Goal: Information Seeking & Learning: Learn about a topic

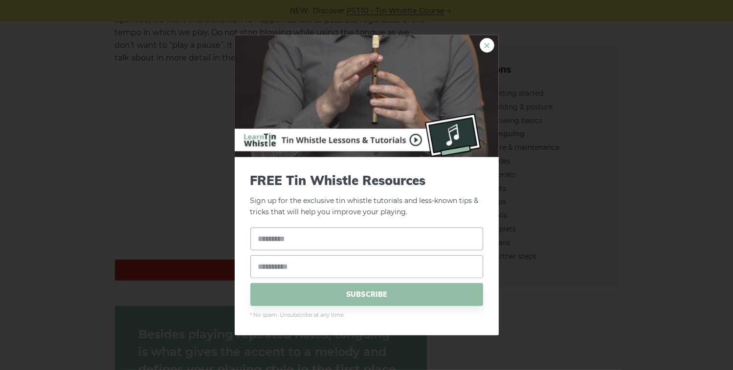
click at [485, 46] on link "×" at bounding box center [486, 45] width 15 height 15
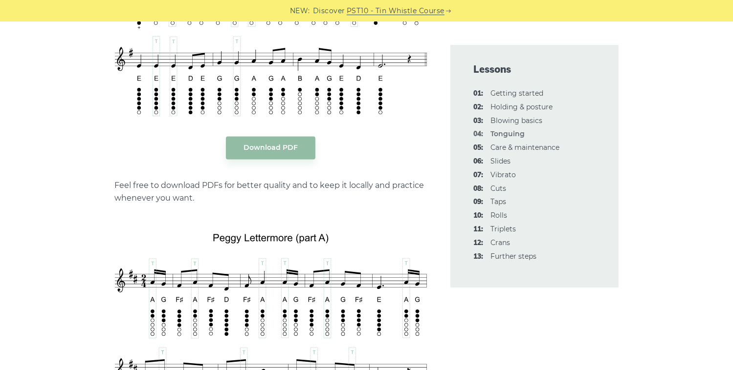
scroll to position [2052, 0]
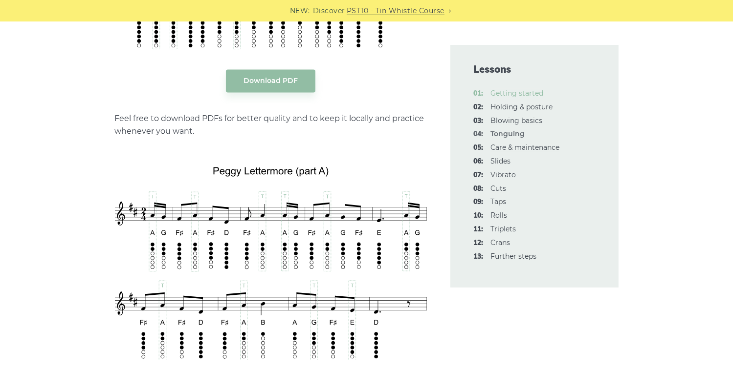
click at [507, 92] on link "01: Getting started" at bounding box center [517, 93] width 53 height 9
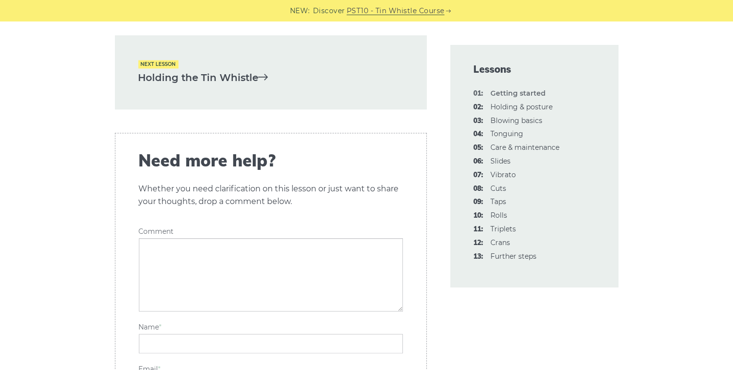
scroll to position [2052, 0]
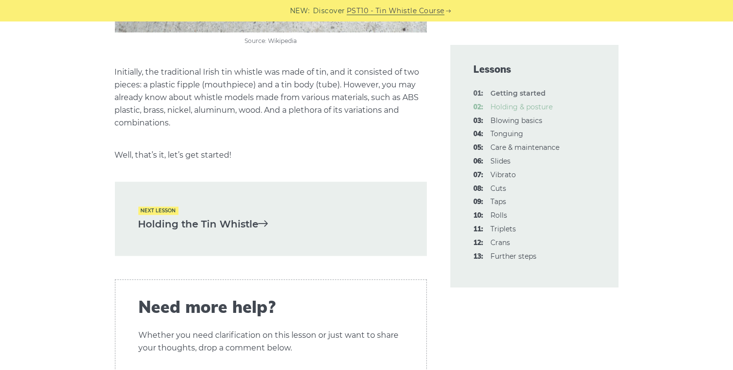
click at [530, 108] on link "02: Holding & posture" at bounding box center [522, 107] width 62 height 9
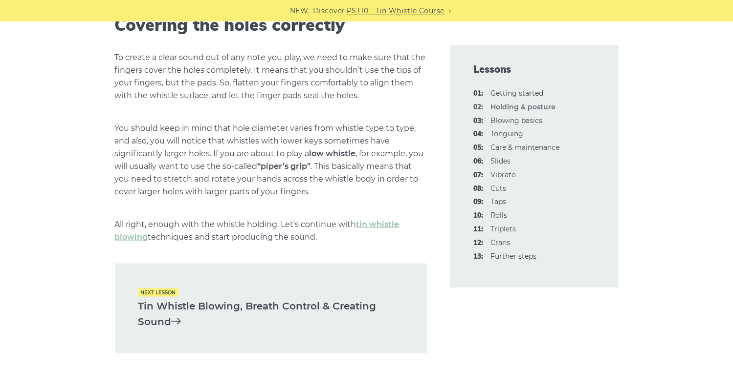
scroll to position [1319, 0]
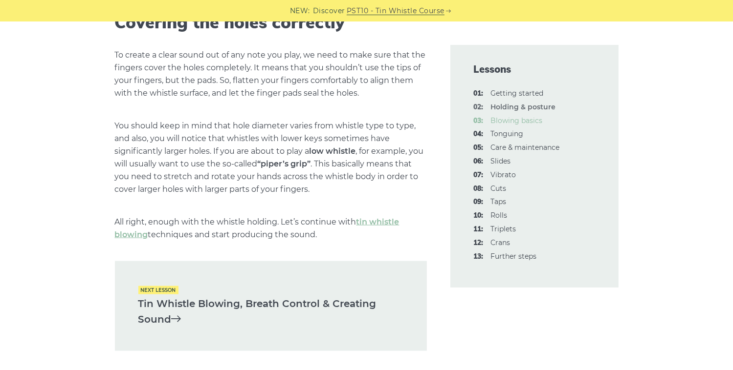
click at [530, 118] on link "03: Blowing basics" at bounding box center [517, 120] width 52 height 9
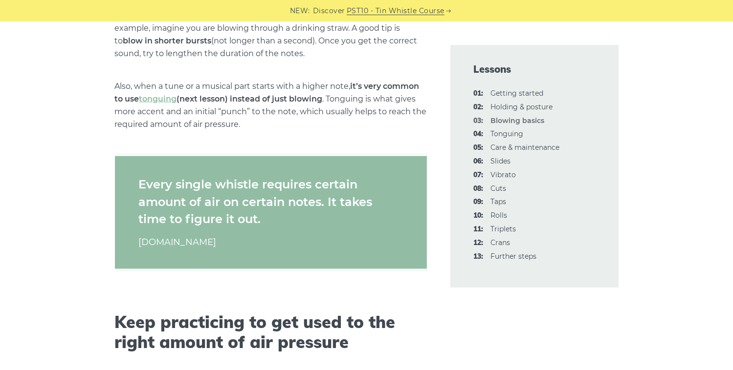
scroll to position [1906, 0]
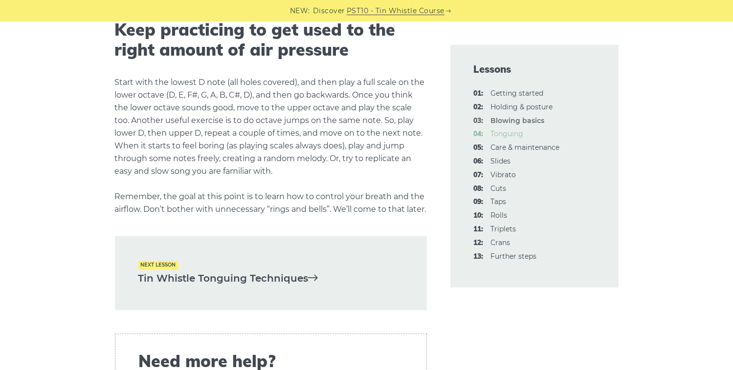
click at [514, 132] on link "04: Tonguing" at bounding box center [507, 133] width 33 height 9
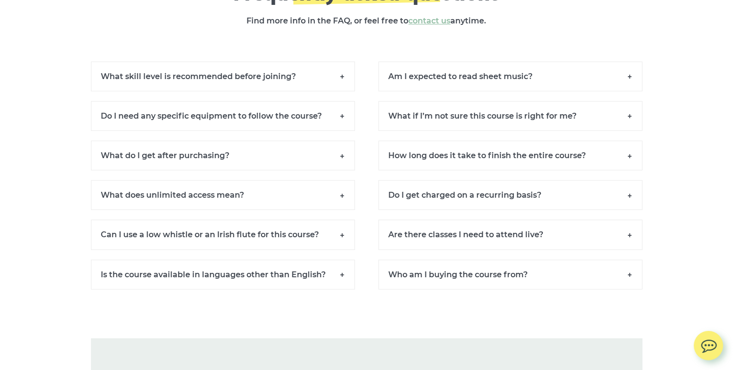
scroll to position [6744, 0]
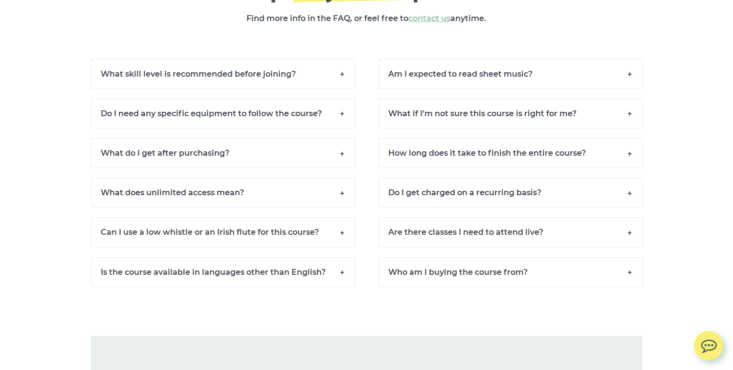
click at [291, 83] on h6 "What skill level is recommended before joining?" at bounding box center [223, 74] width 264 height 30
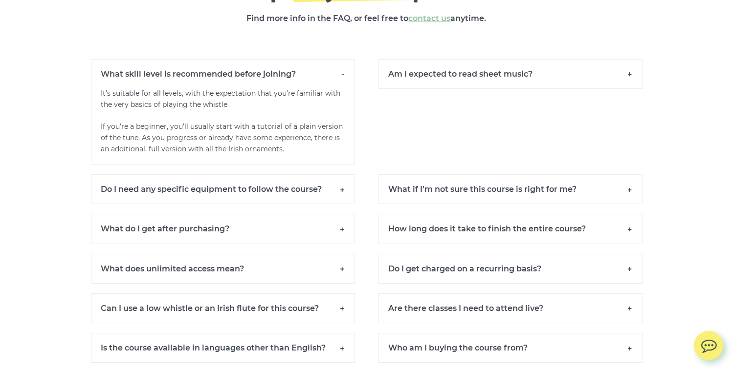
click at [199, 195] on h6 "Do I need any specific equipment to follow the course?" at bounding box center [223, 189] width 264 height 30
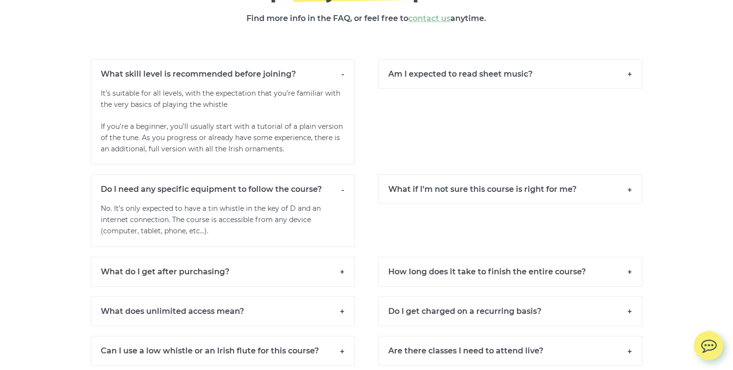
click at [189, 278] on h6 "What do I get after purchasing?" at bounding box center [223, 272] width 264 height 30
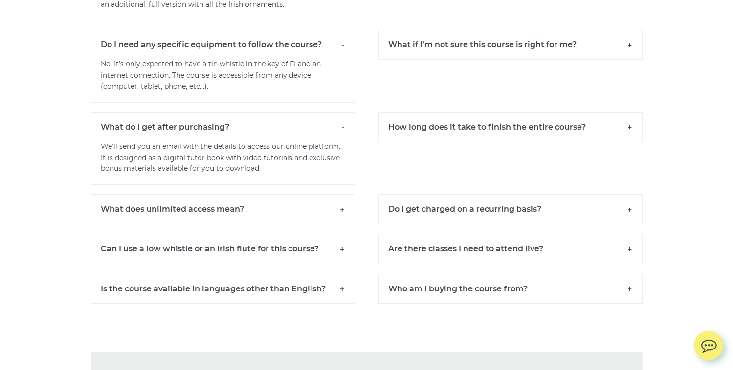
scroll to position [6890, 0]
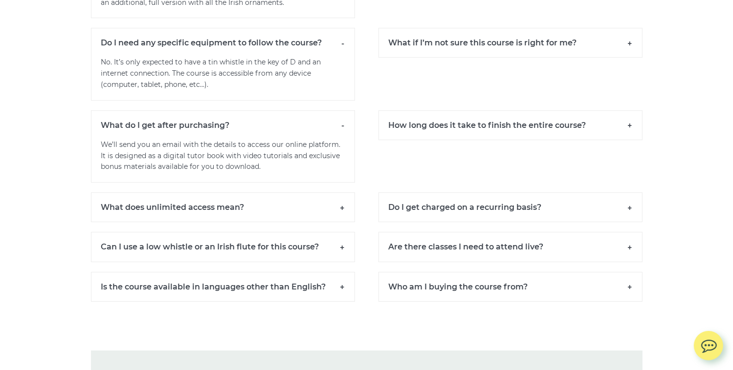
click at [153, 220] on h6 "What does unlimited access mean?" at bounding box center [223, 208] width 264 height 30
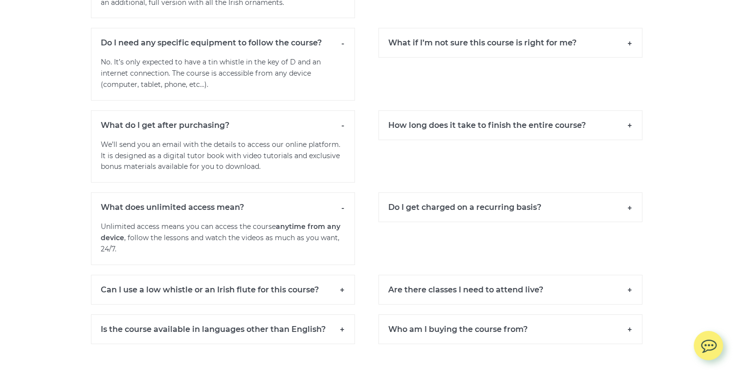
click at [213, 297] on h6 "Can I use a low whistle or an Irish flute for this course?" at bounding box center [223, 290] width 264 height 30
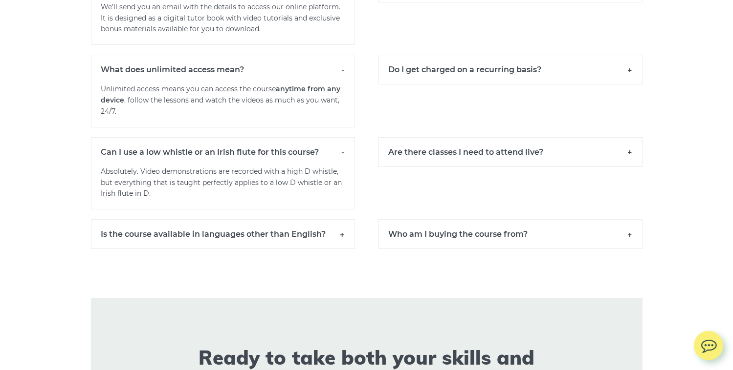
scroll to position [7037, 0]
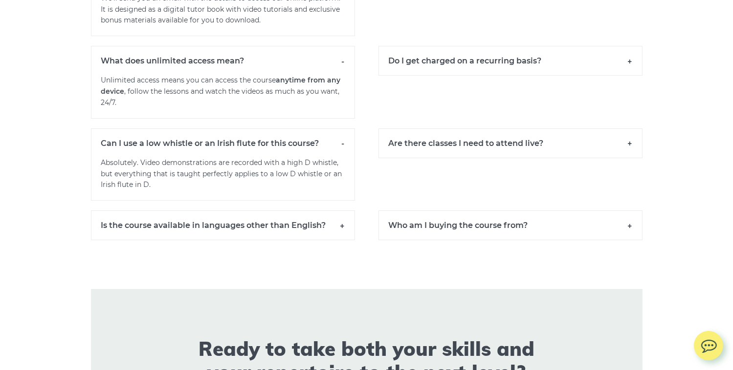
click at [208, 233] on h6 "Is the course available in languages other than English?" at bounding box center [223, 226] width 264 height 30
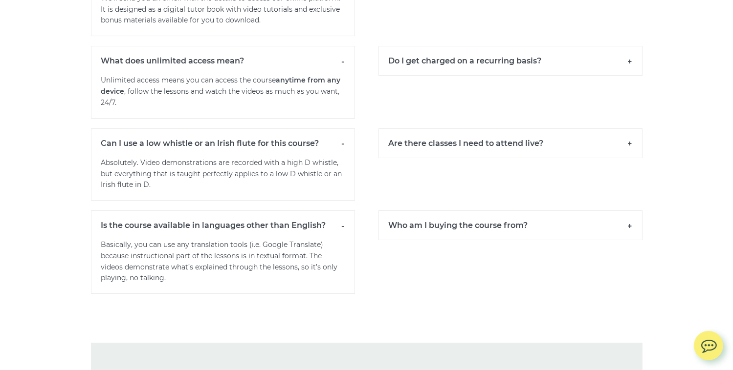
click at [506, 235] on h6 "Who am I buying the course from?" at bounding box center [510, 226] width 264 height 30
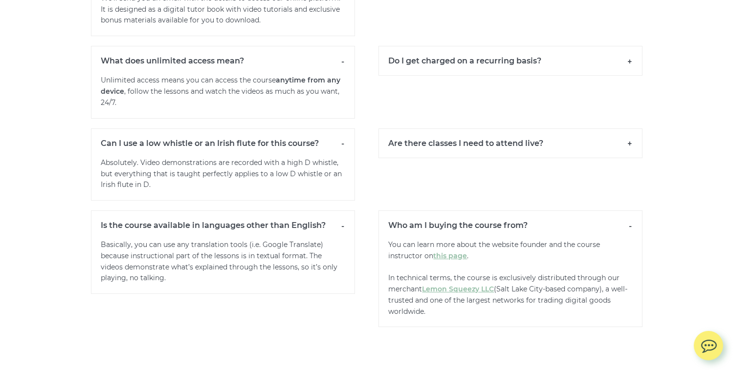
click at [493, 151] on h6 "Are there classes I need to attend live?" at bounding box center [510, 144] width 264 height 30
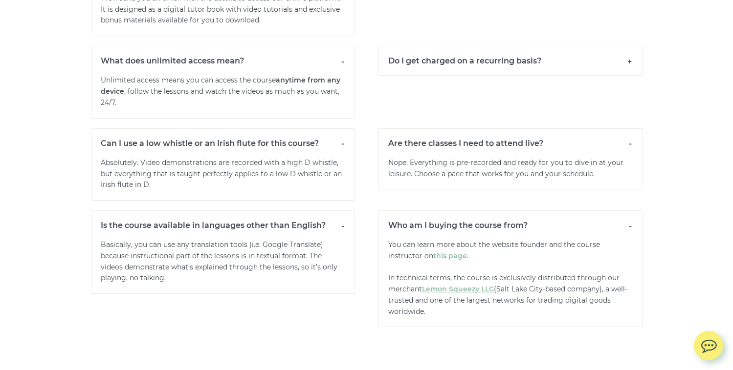
scroll to position [6890, 0]
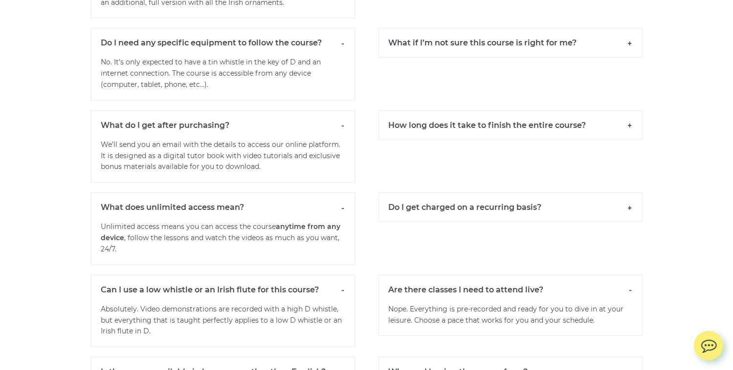
click at [497, 215] on h6 "Do I get charged on a recurring basis?" at bounding box center [510, 208] width 264 height 30
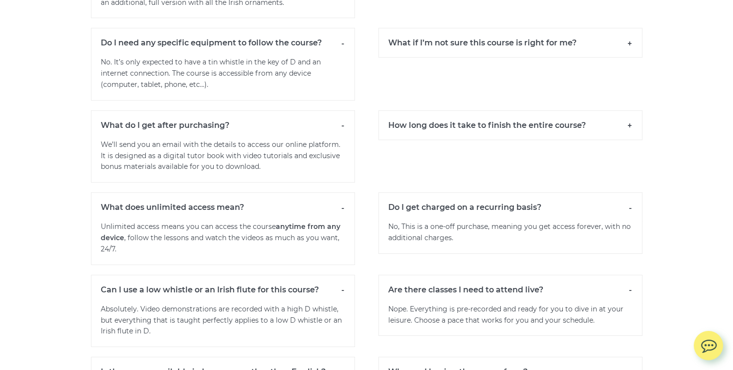
click at [542, 133] on h6 "How long does it take to finish the entire course?" at bounding box center [510, 125] width 264 height 30
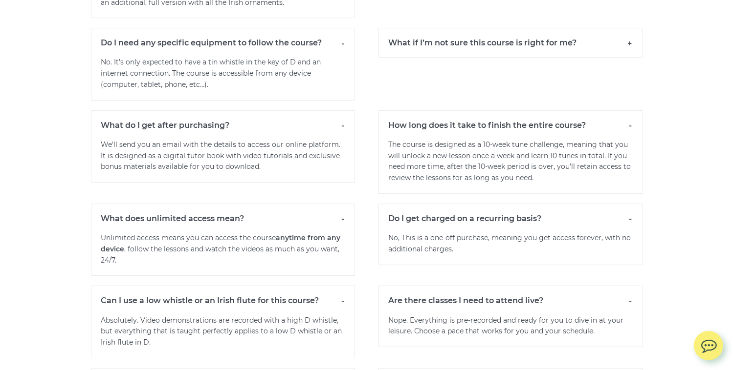
click at [521, 50] on h6 "What if I’m not sure this course is right for me?" at bounding box center [510, 43] width 264 height 30
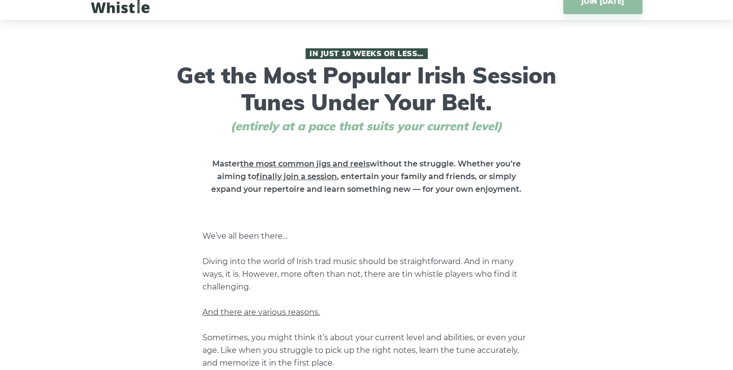
scroll to position [0, 0]
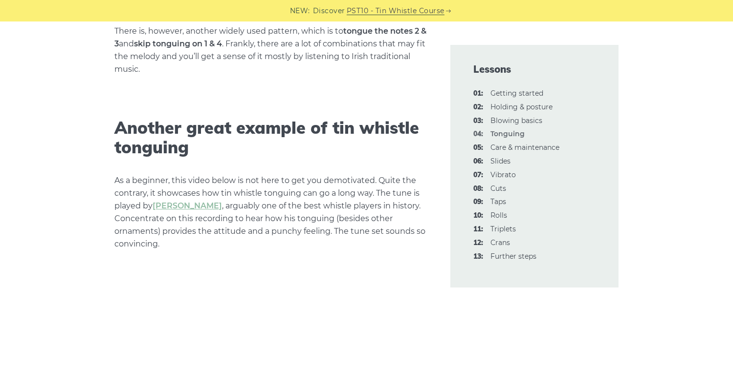
scroll to position [2932, 0]
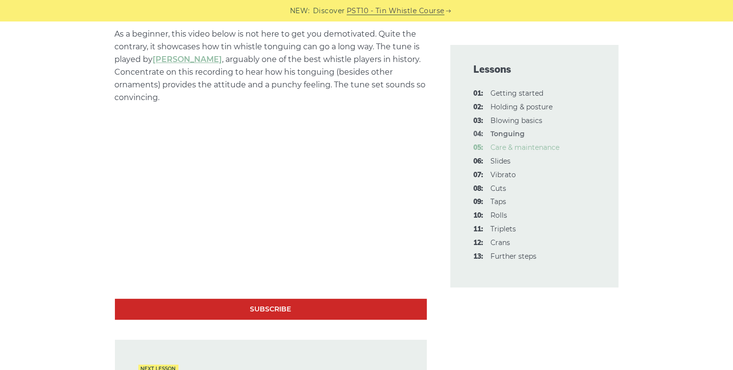
click at [521, 148] on link "05: Care & maintenance" at bounding box center [525, 147] width 69 height 9
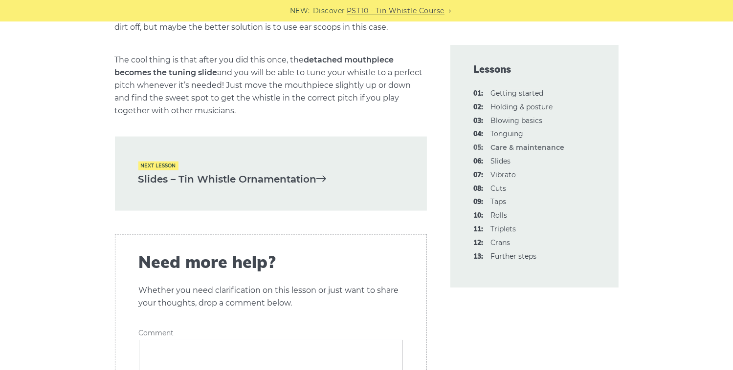
scroll to position [1613, 0]
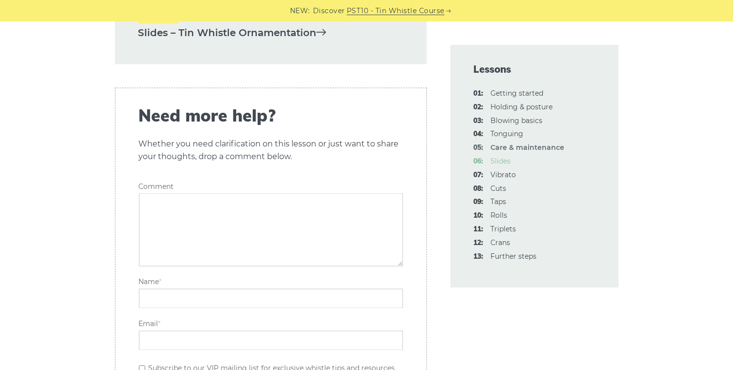
click at [505, 158] on link "06: Slides" at bounding box center [501, 161] width 20 height 9
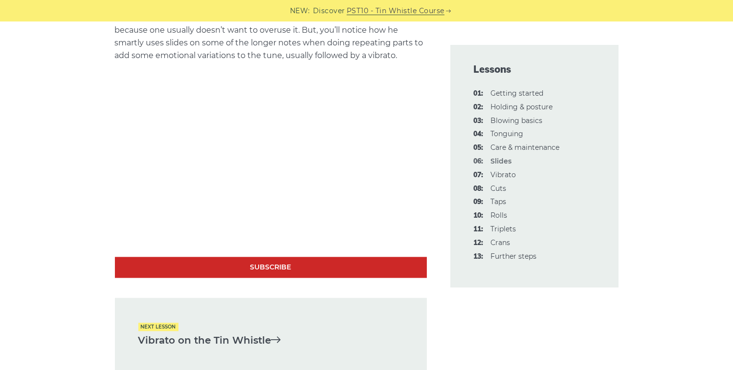
scroll to position [2064, 0]
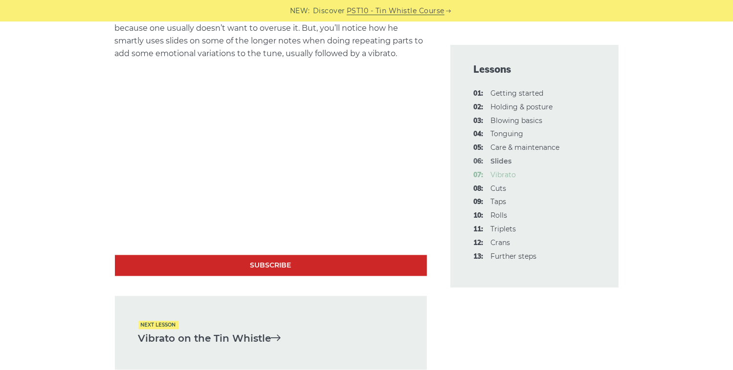
click at [507, 172] on link "07: Vibrato" at bounding box center [503, 175] width 25 height 9
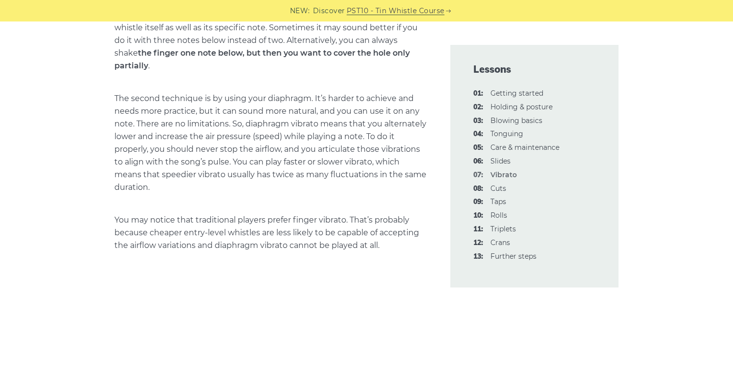
scroll to position [880, 0]
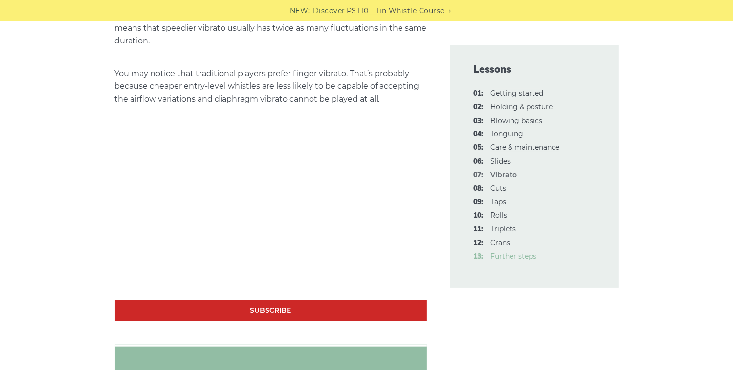
click at [517, 258] on link "13: Further steps" at bounding box center [514, 256] width 46 height 9
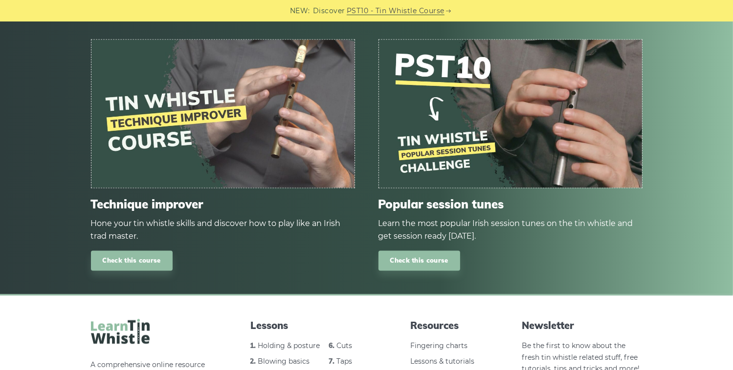
scroll to position [1903, 0]
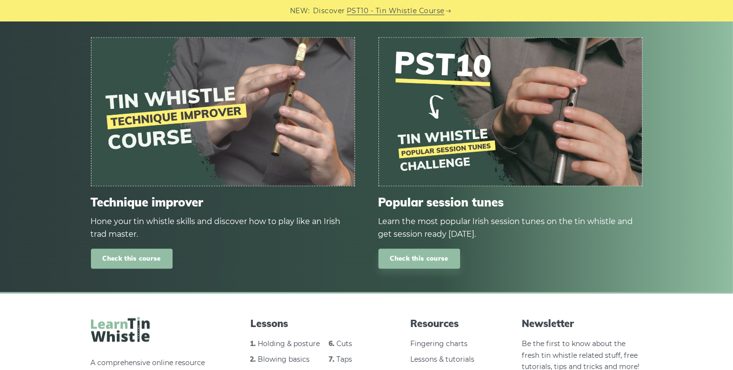
click at [129, 260] on link "Check this course" at bounding box center [132, 259] width 82 height 20
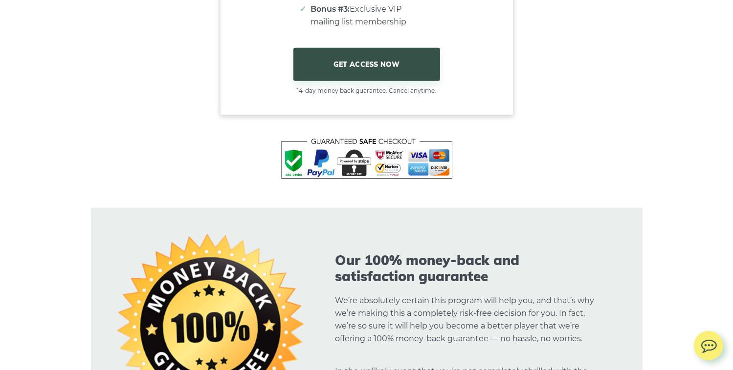
scroll to position [8503, 0]
